Goal: Task Accomplishment & Management: Complete application form

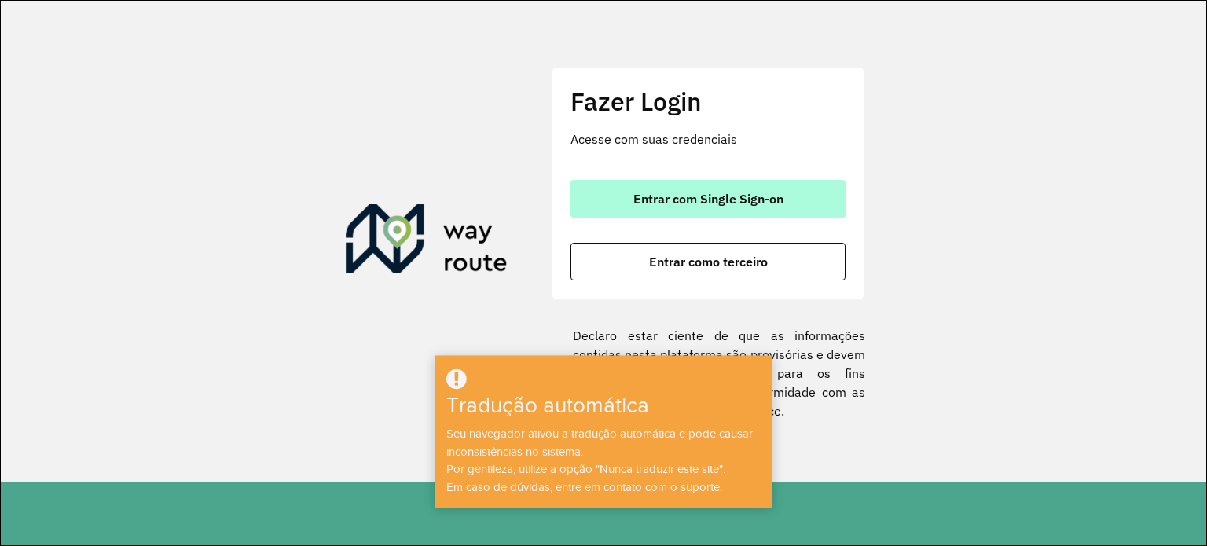
click at [683, 192] on font "Entrar com Single Sign-on" at bounding box center [708, 199] width 150 height 16
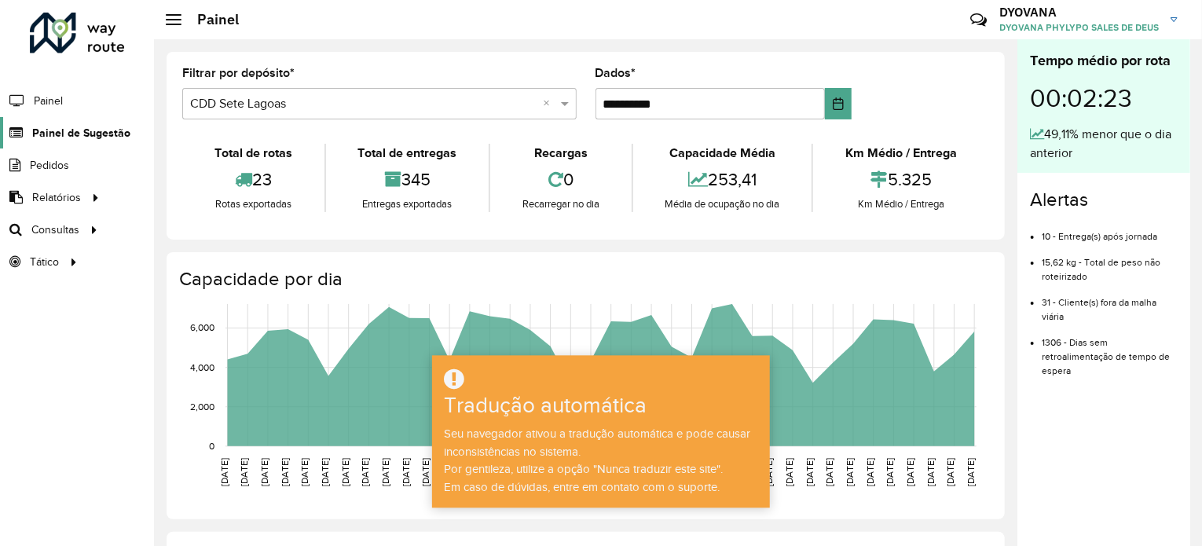
click at [92, 131] on font "Painel de Sugestão" at bounding box center [81, 133] width 98 height 13
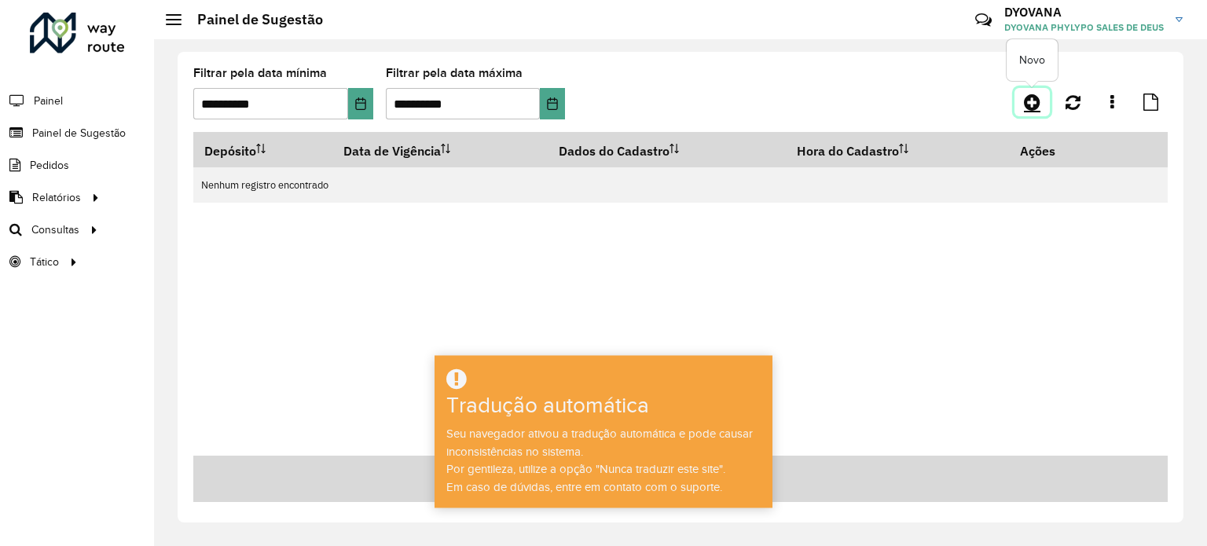
click at [1043, 97] on link at bounding box center [1031, 102] width 35 height 28
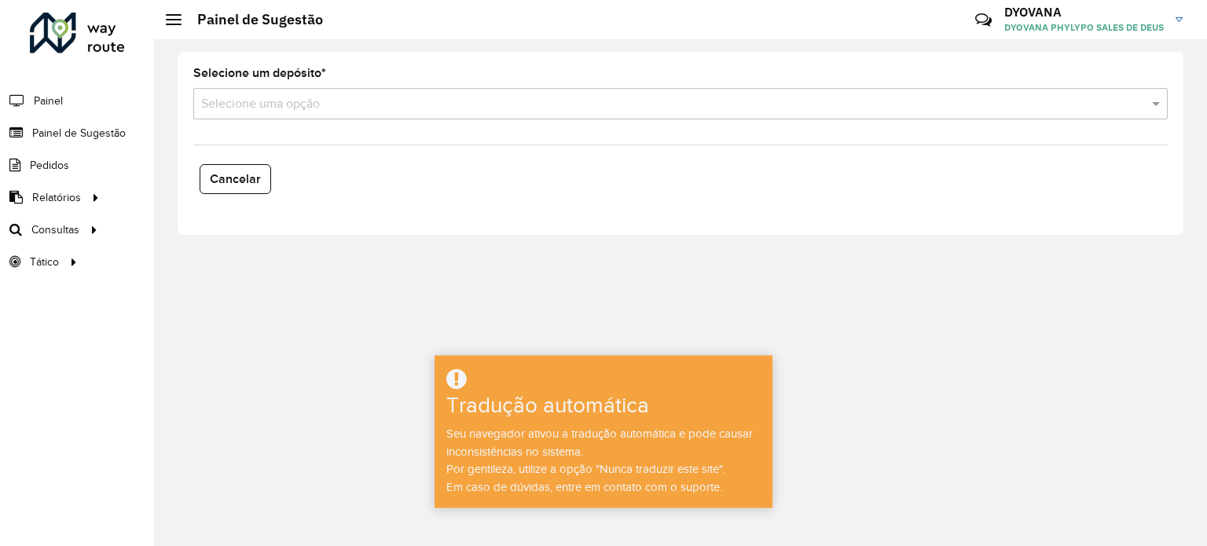
click at [320, 117] on div "Selecione uma opção" at bounding box center [680, 103] width 974 height 31
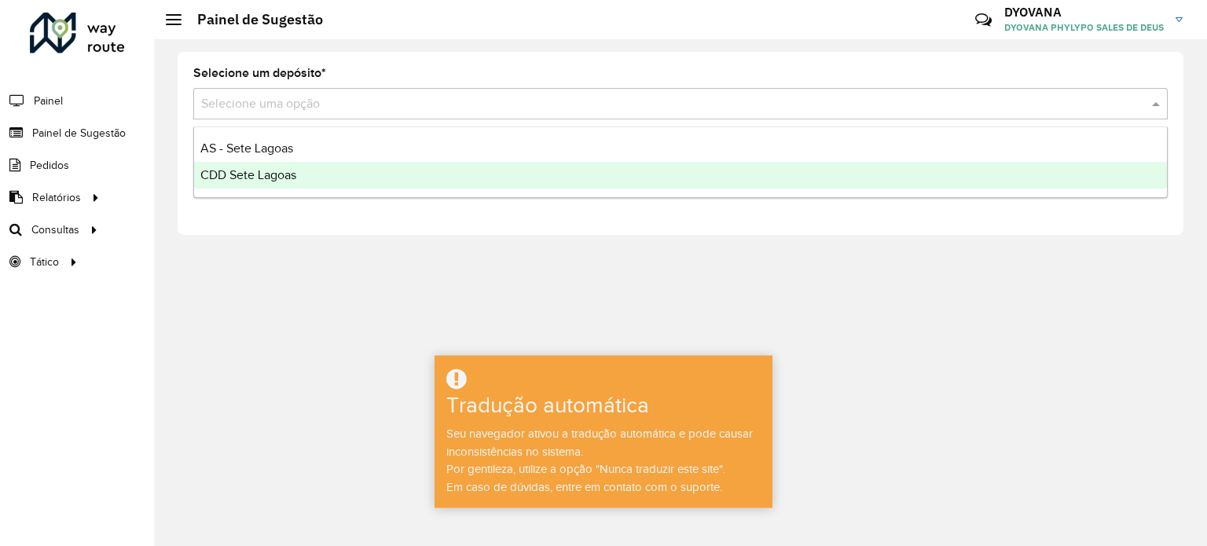
click at [315, 184] on div "CDD Sete Lagoas" at bounding box center [680, 175] width 973 height 27
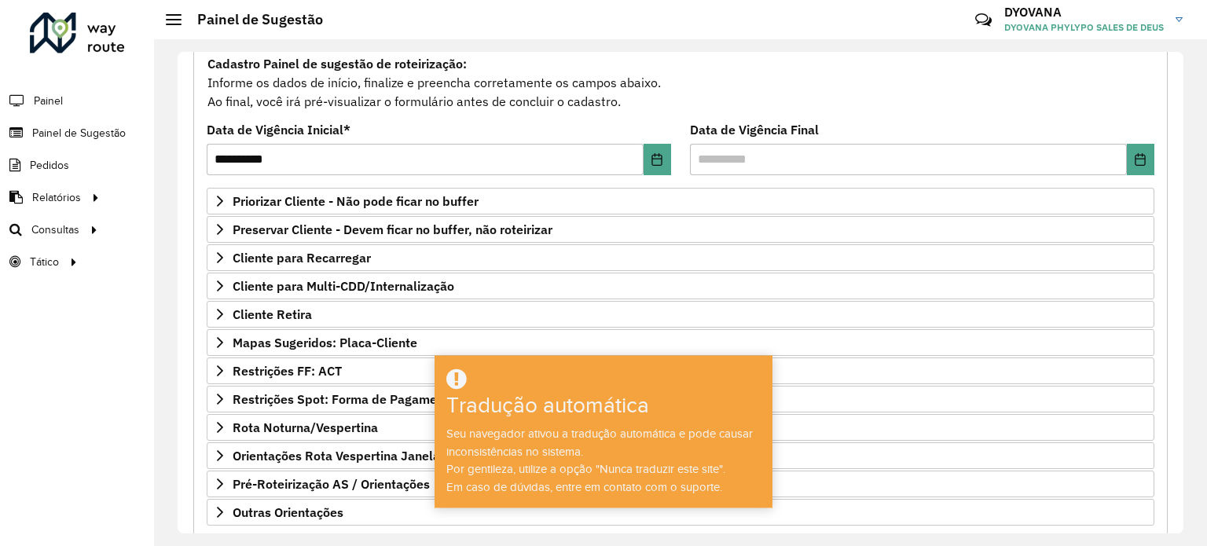
scroll to position [157, 0]
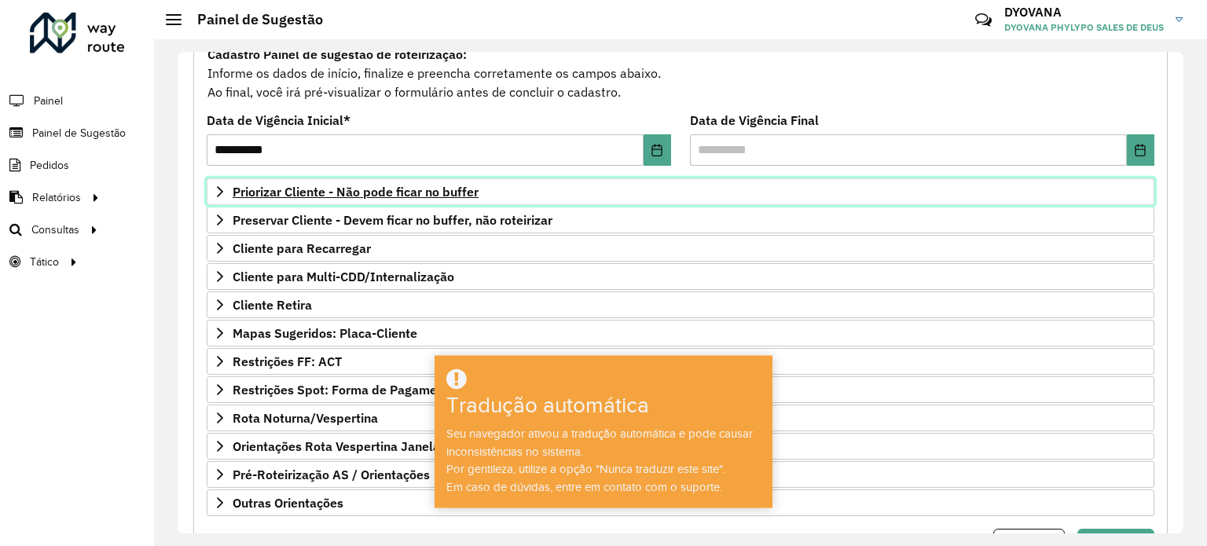
click at [341, 185] on font "Priorizar Cliente - Não pode ficar no buffer" at bounding box center [356, 192] width 246 height 16
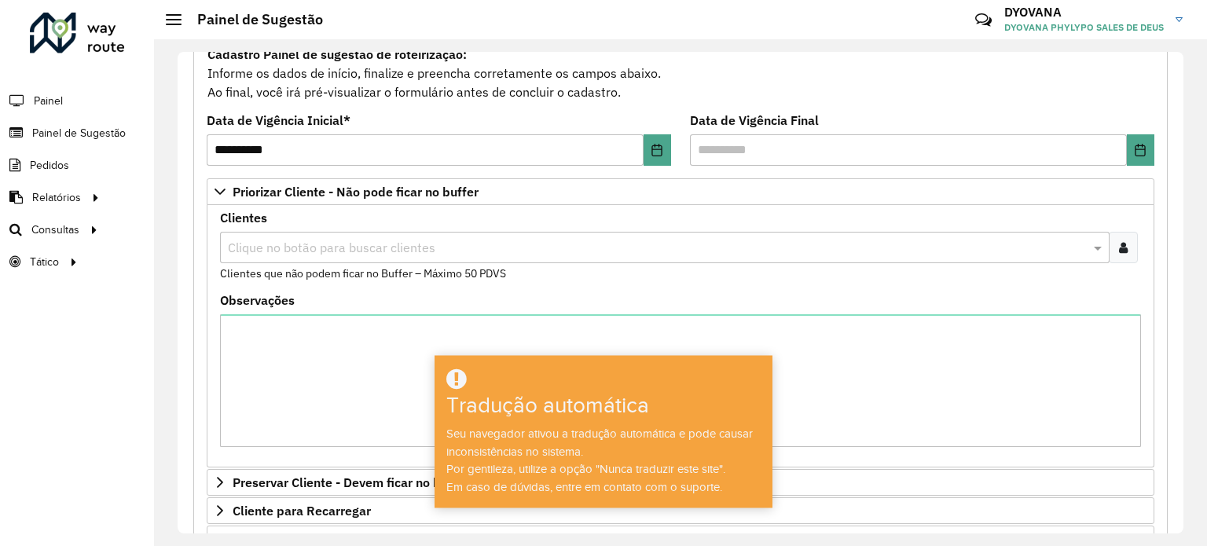
click at [1122, 248] on icon at bounding box center [1123, 247] width 9 height 13
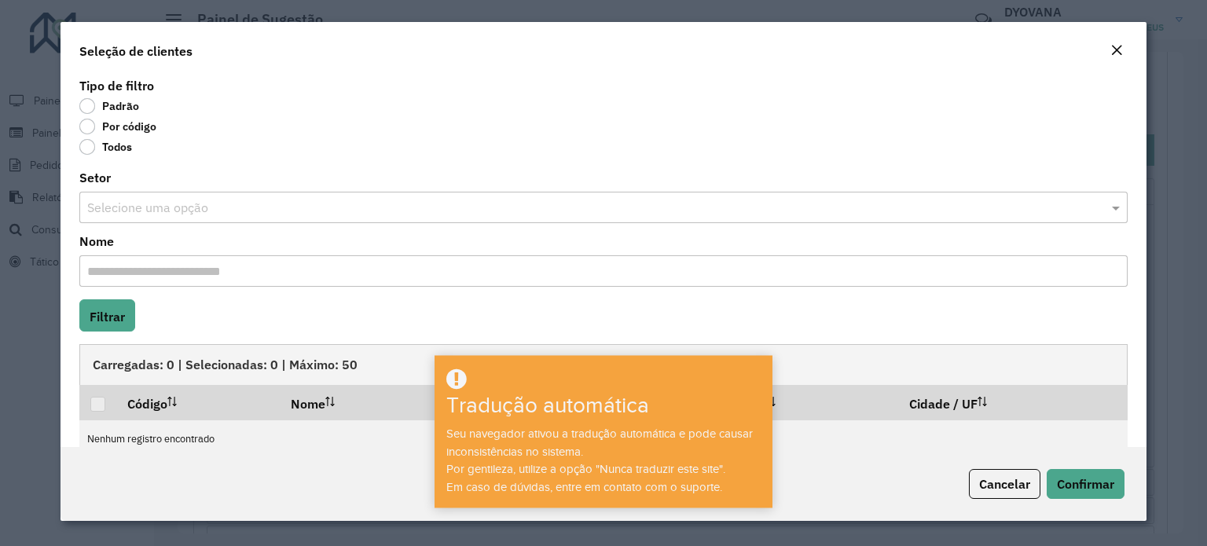
click at [86, 128] on label "Por código" at bounding box center [117, 127] width 77 height 16
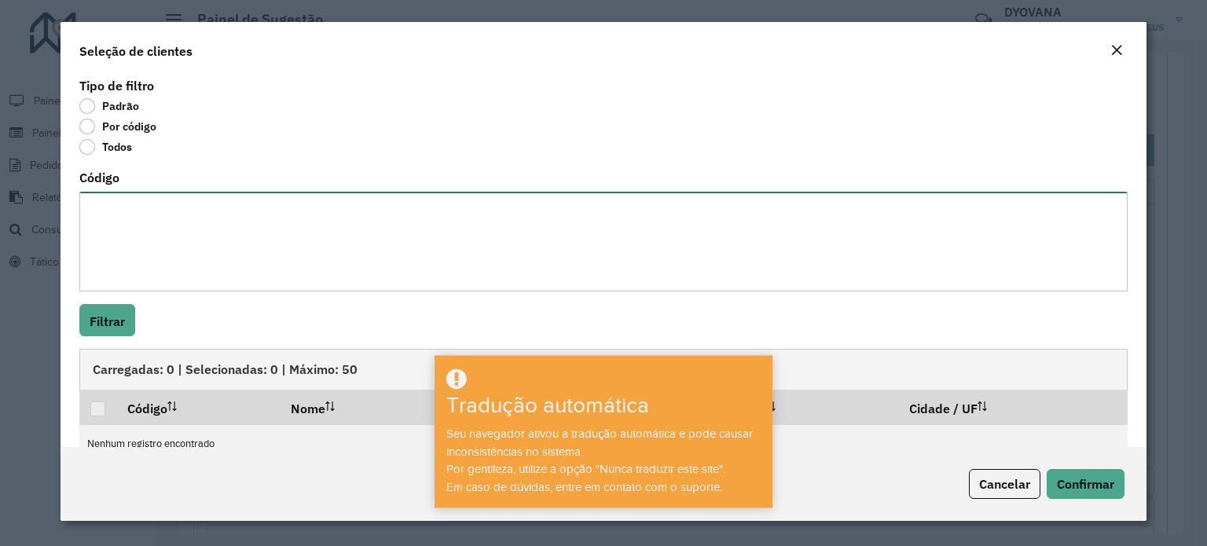
click at [137, 212] on textarea "Código" at bounding box center [603, 242] width 1048 height 100
paste textarea "**** **** *** **** **** ***** **** **** ***** **** **** ***** ***** *** **** **…"
type textarea "**** **** *** **** **** ***** **** **** ***** **** **** ***** ***** *** **** **…"
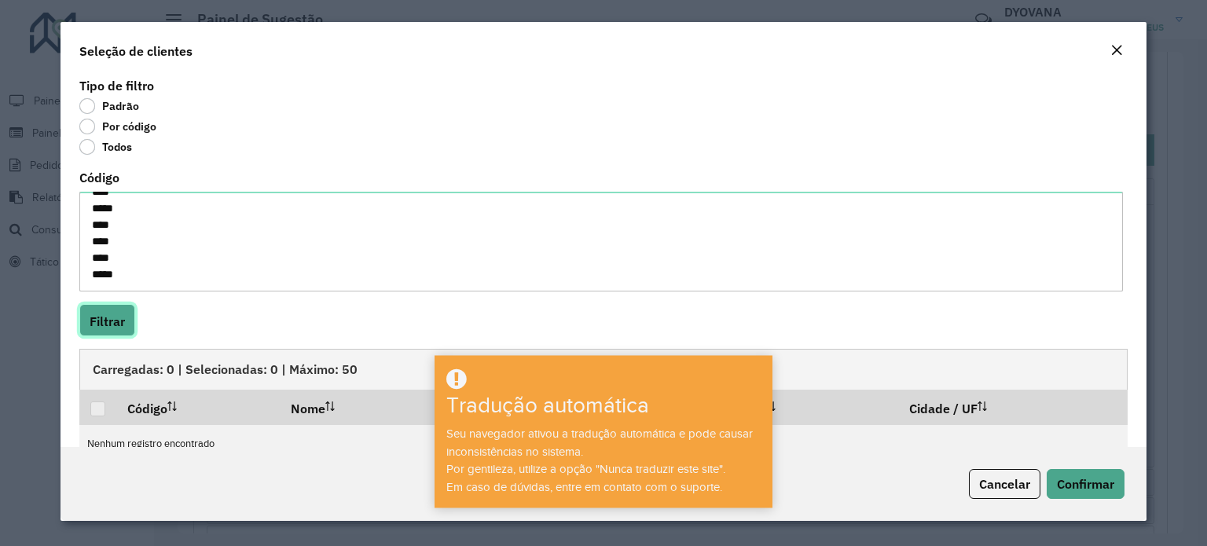
click at [99, 323] on font "Filtrar" at bounding box center [107, 322] width 35 height 16
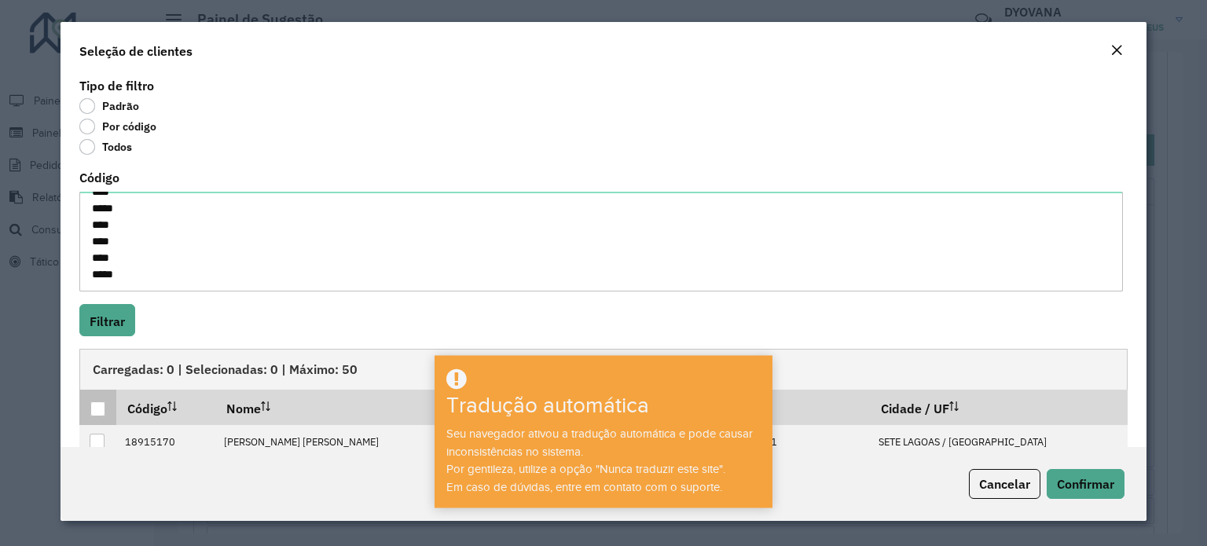
click at [94, 408] on div at bounding box center [97, 409] width 15 height 15
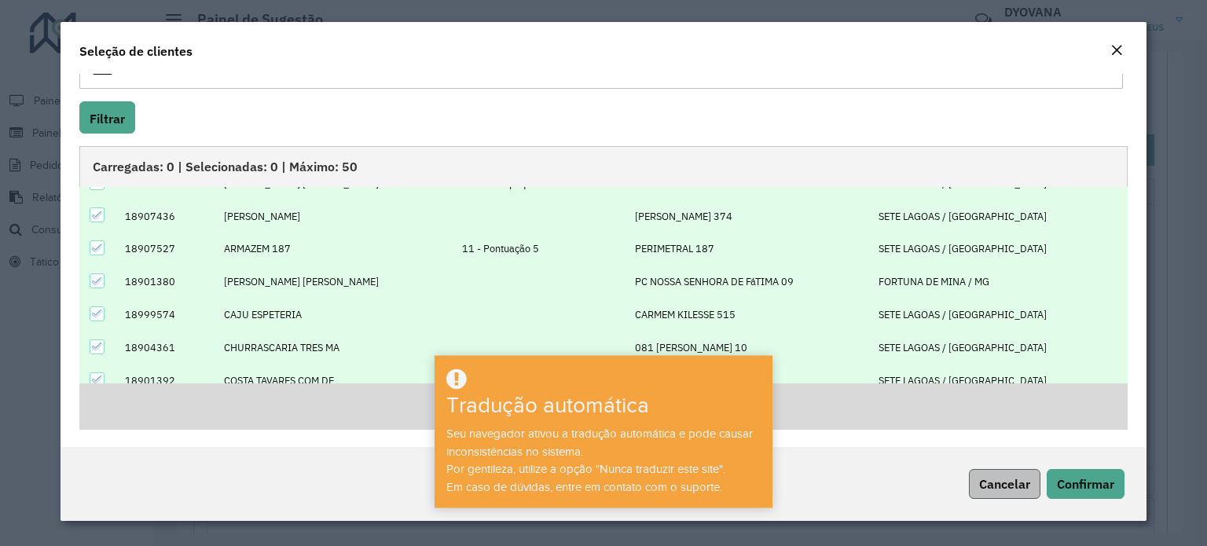
scroll to position [79, 0]
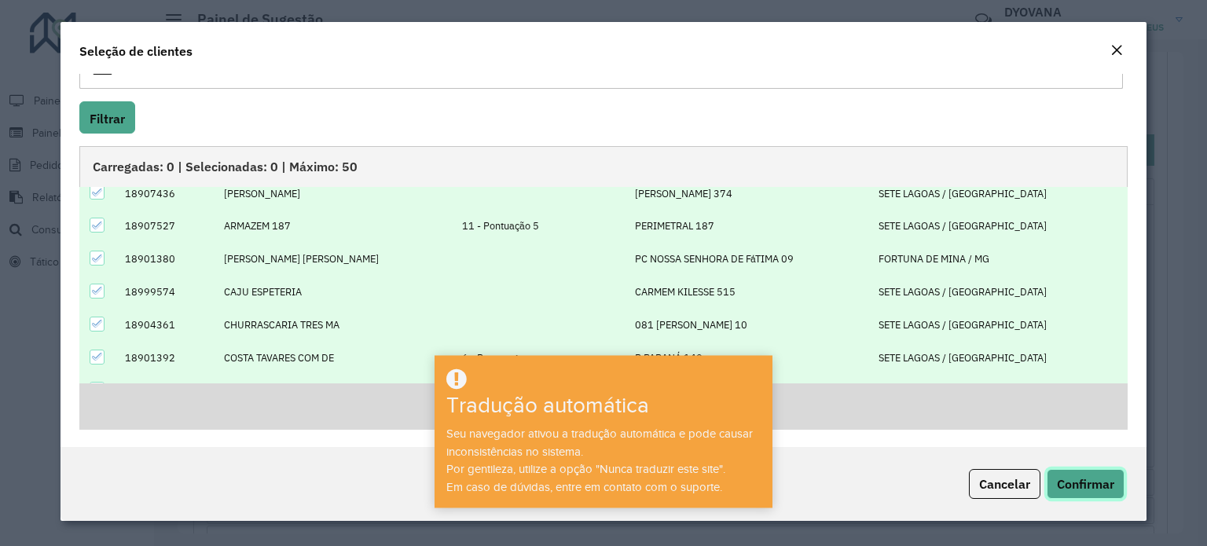
click at [1095, 479] on font "Confirmar" at bounding box center [1085, 484] width 57 height 16
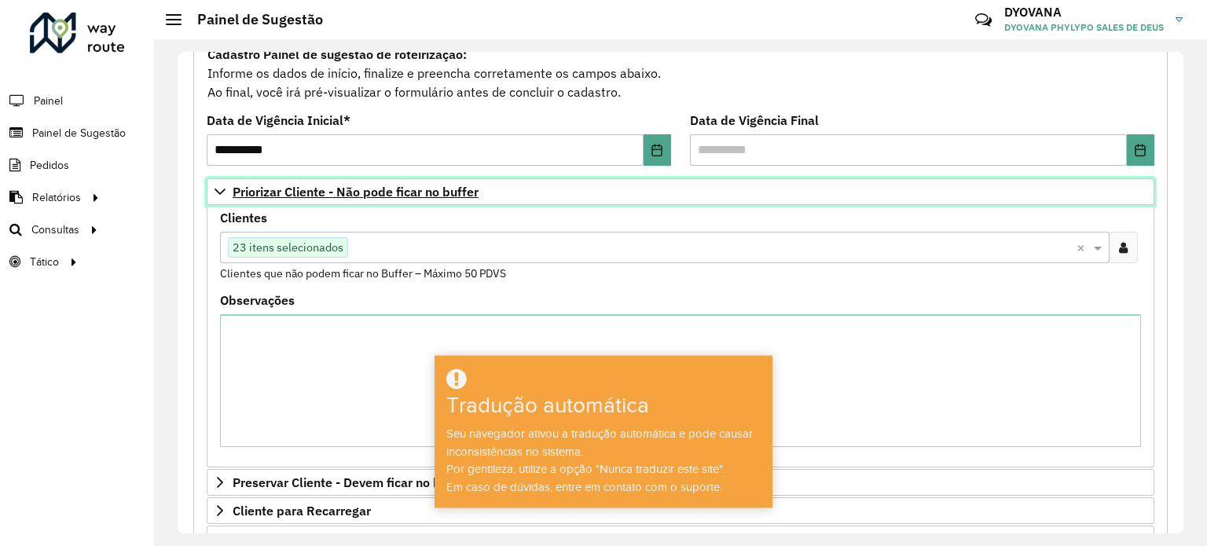
click at [333, 178] on link "Priorizar Cliente - Não pode ficar no buffer" at bounding box center [681, 191] width 948 height 27
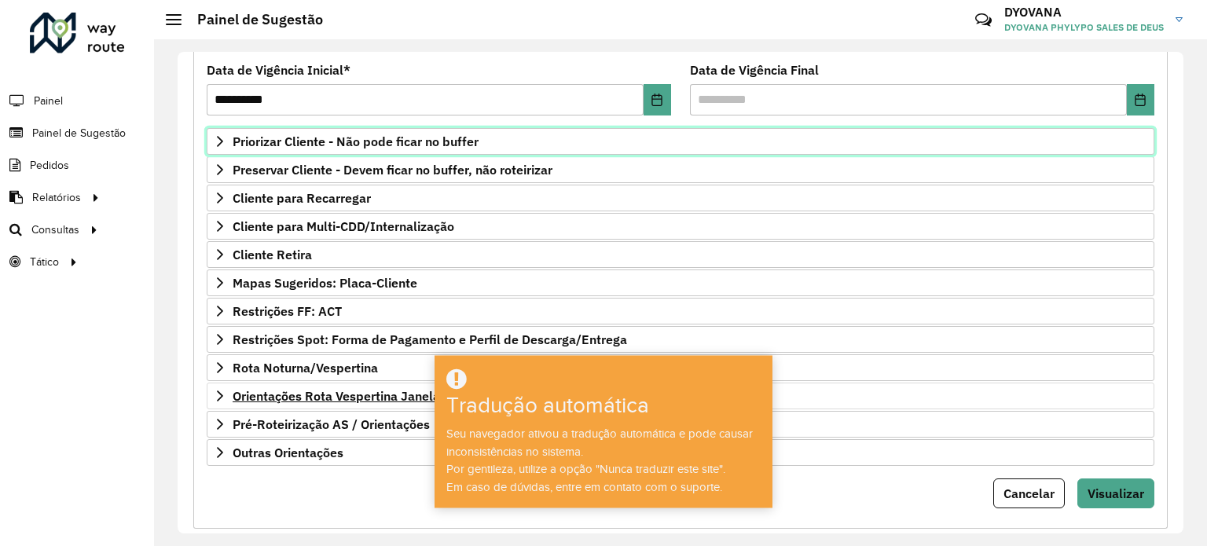
scroll to position [231, 0]
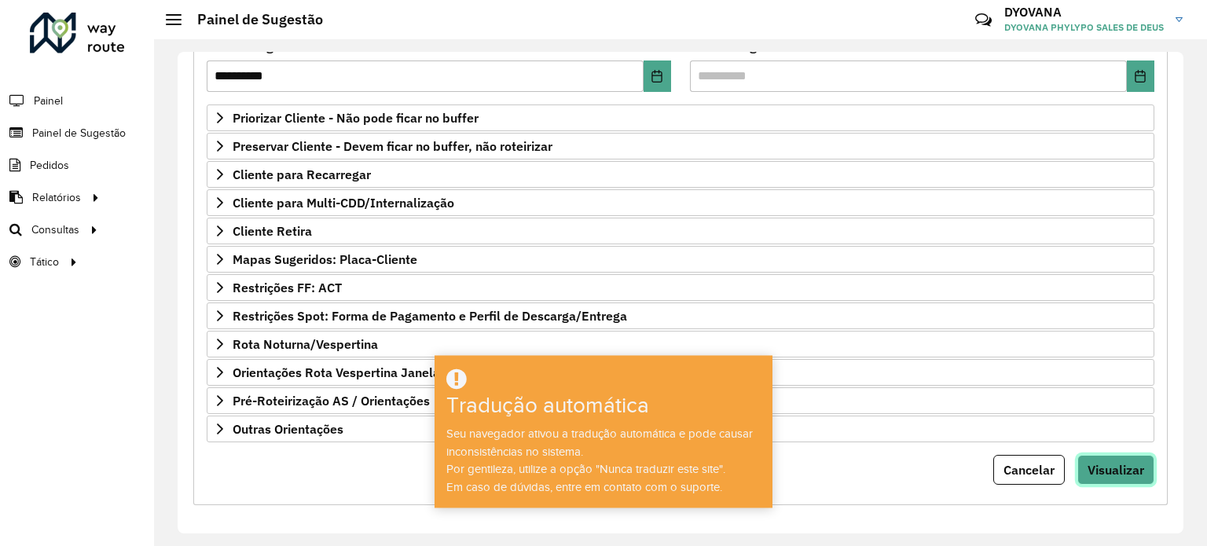
click at [1114, 462] on font "Visualizar" at bounding box center [1115, 470] width 57 height 16
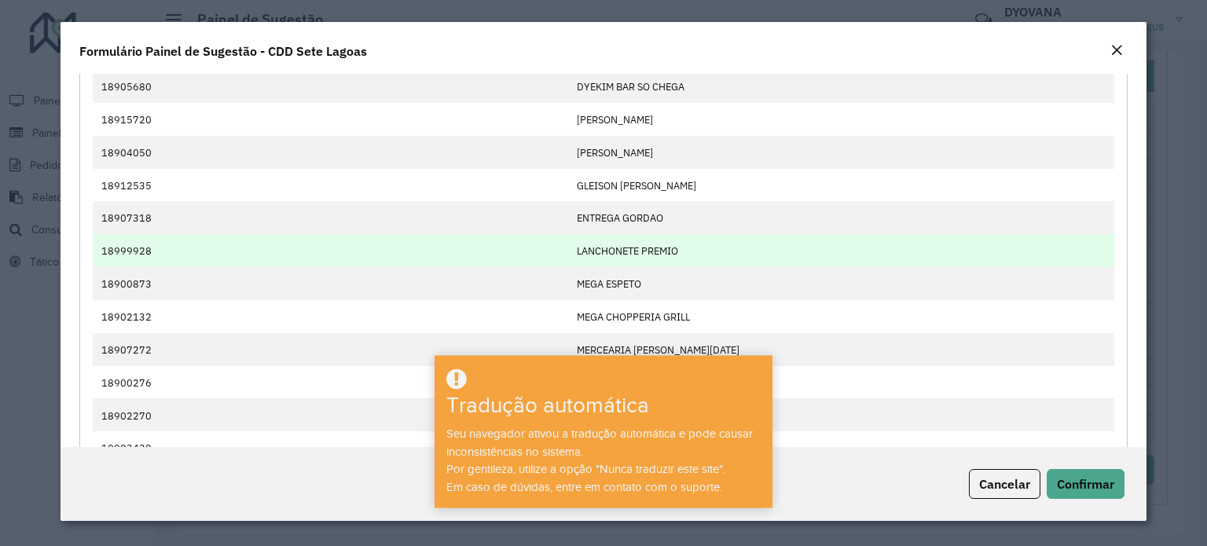
scroll to position [741, 0]
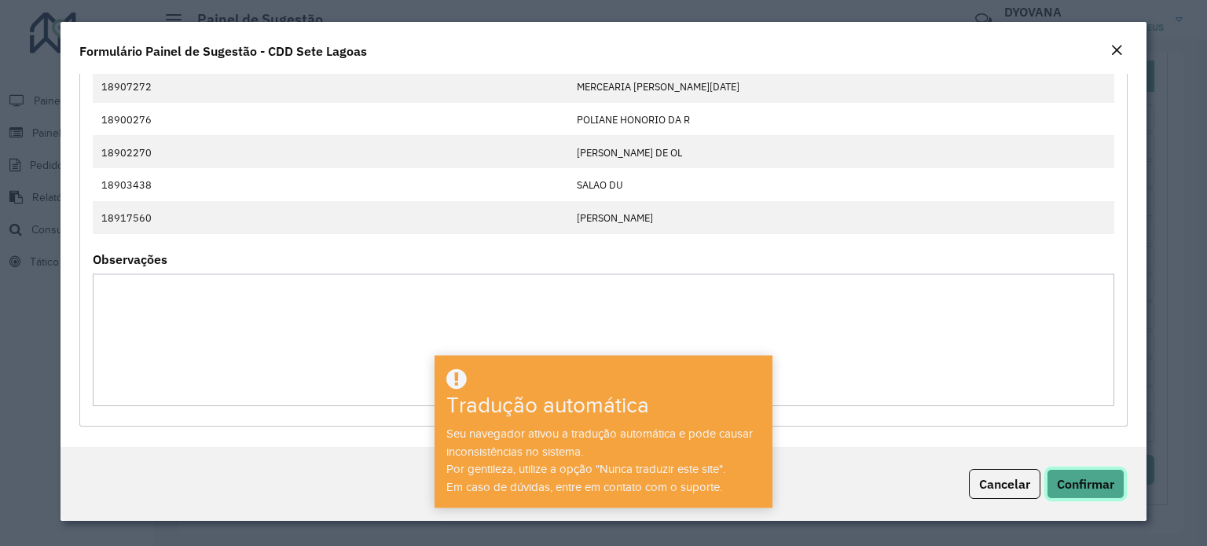
click at [1094, 479] on font "Confirmar" at bounding box center [1085, 484] width 57 height 16
